Goal: Use online tool/utility

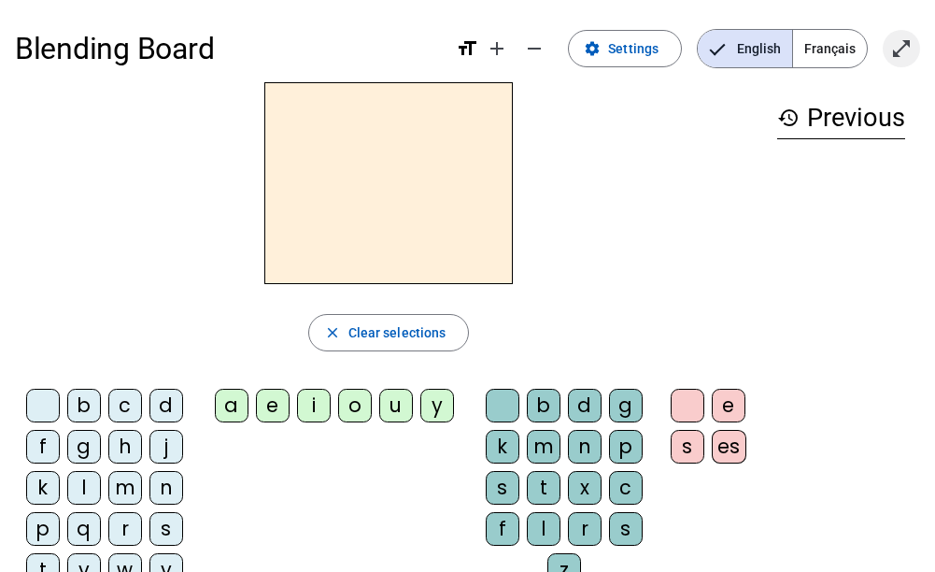
click at [903, 39] on mat-icon "open_in_full" at bounding box center [901, 48] width 22 height 22
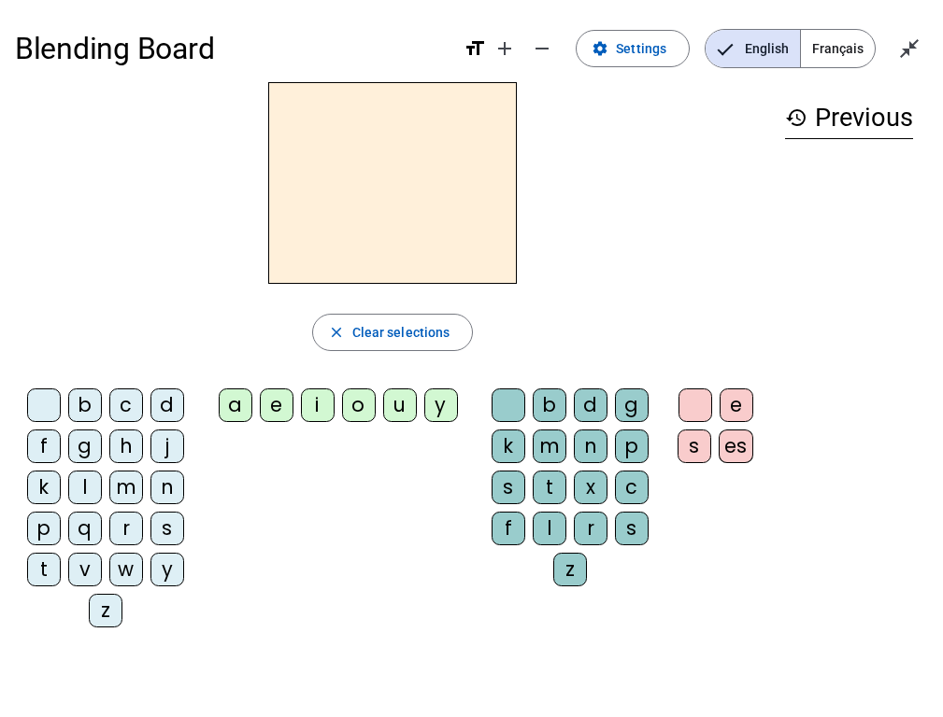
click at [127, 490] on div "m" at bounding box center [126, 488] width 34 height 34
click at [234, 391] on div "a" at bounding box center [236, 406] width 34 height 34
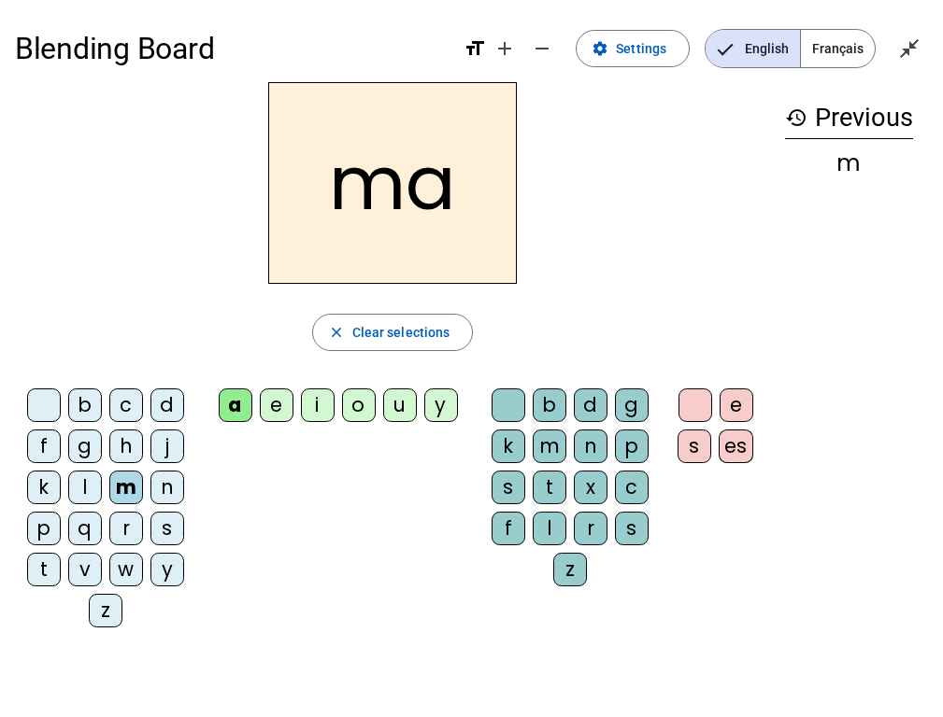
click at [88, 491] on div "l" at bounding box center [85, 488] width 34 height 34
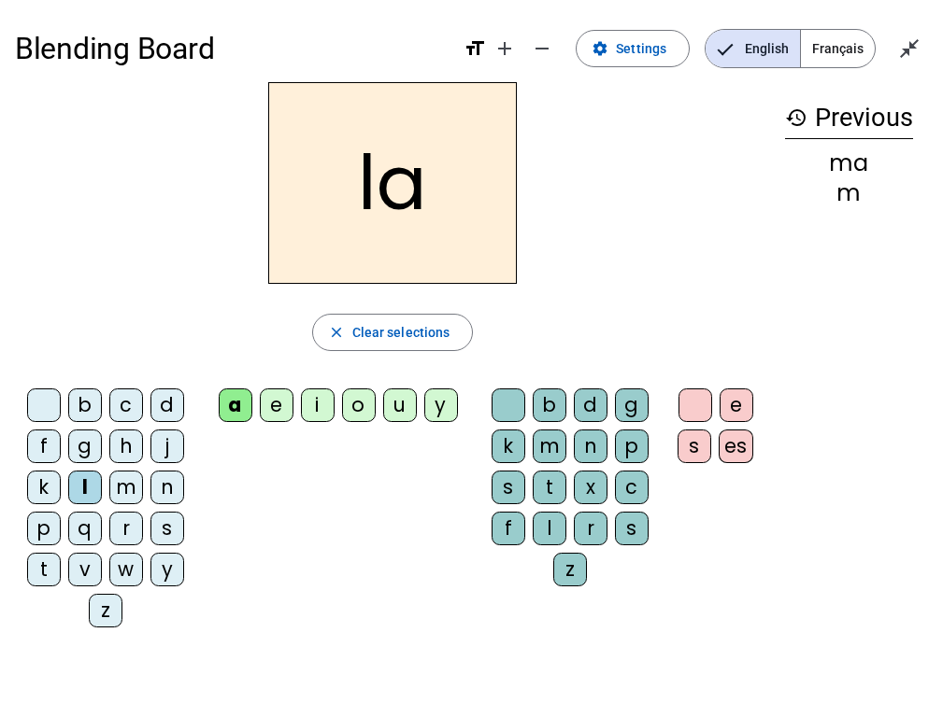
click at [272, 411] on div "e" at bounding box center [277, 406] width 34 height 34
click at [163, 410] on div "d" at bounding box center [167, 406] width 34 height 34
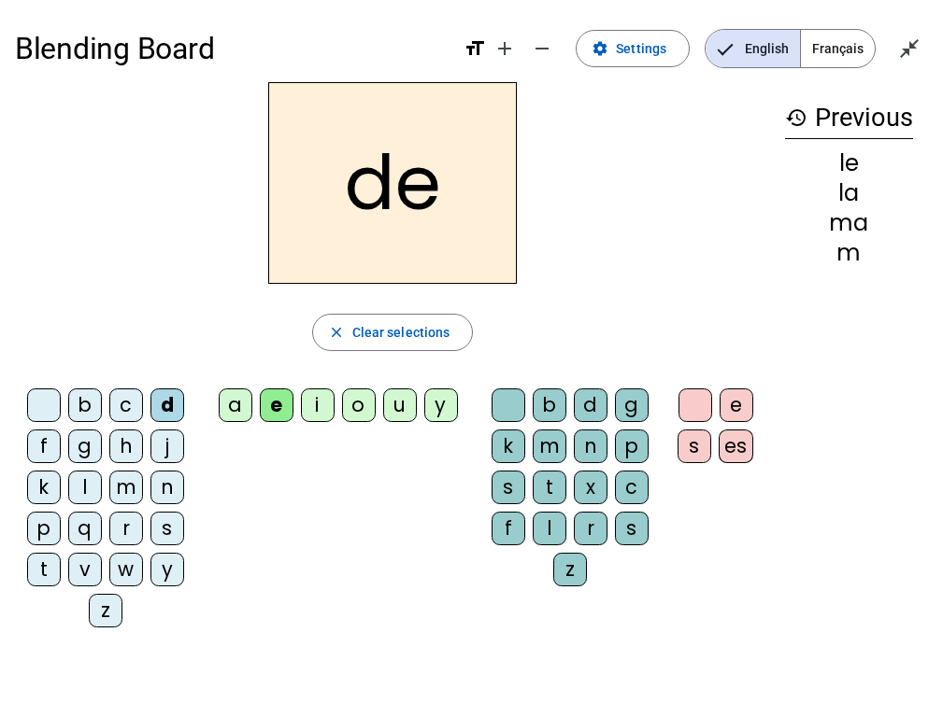
click at [403, 395] on div "u" at bounding box center [400, 406] width 34 height 34
click at [53, 565] on div "t" at bounding box center [44, 570] width 34 height 34
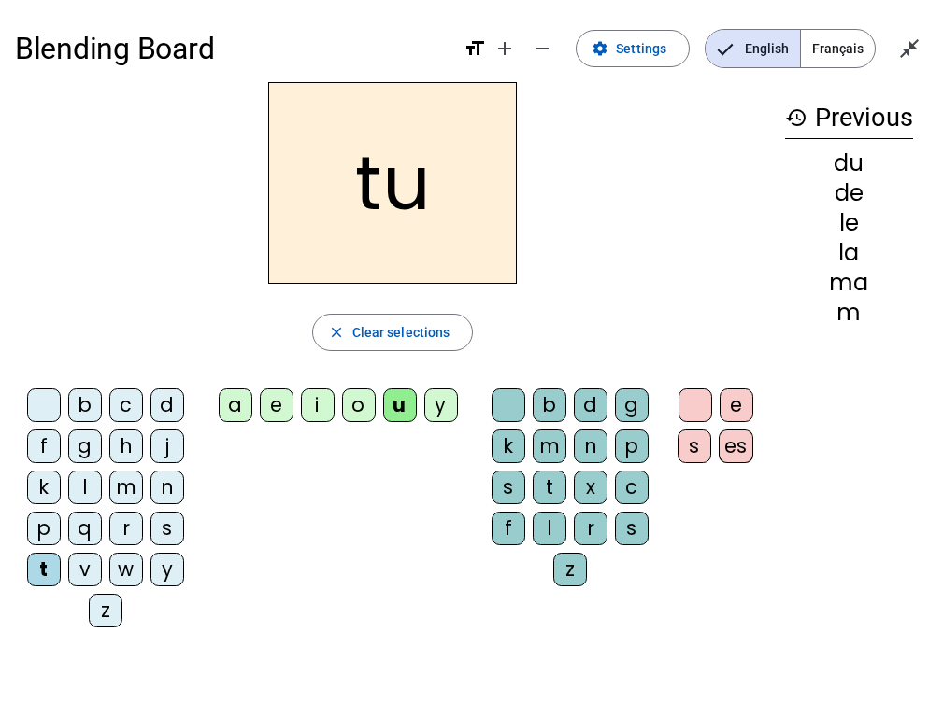
click at [230, 403] on div "a" at bounding box center [236, 406] width 34 height 34
click at [282, 403] on div "e" at bounding box center [277, 406] width 34 height 34
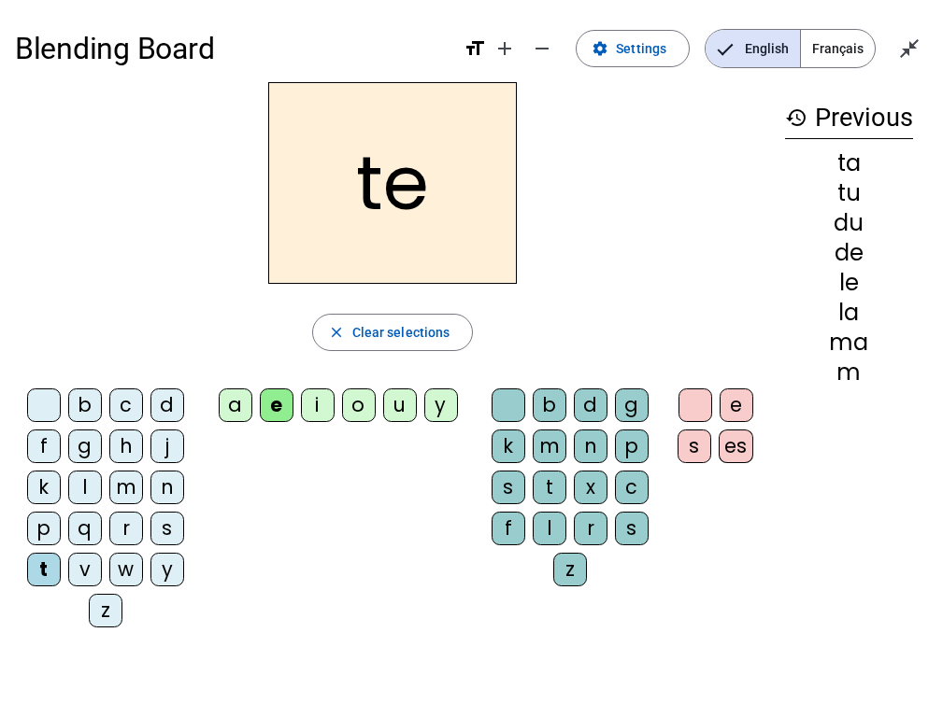
click at [130, 489] on div "m" at bounding box center [126, 488] width 34 height 34
